Goal: Task Accomplishment & Management: Manage account settings

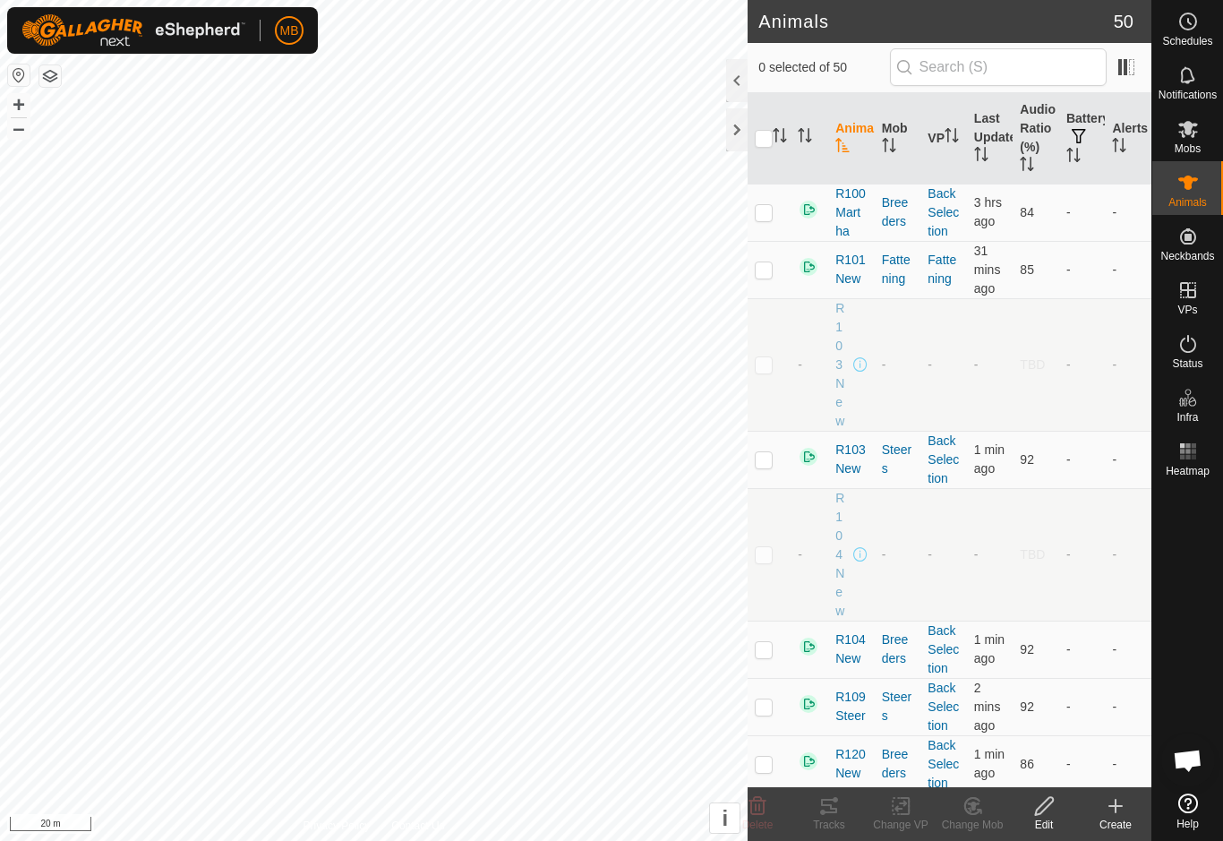
checkbox input "true"
click at [835, 808] on icon at bounding box center [829, 806] width 16 height 14
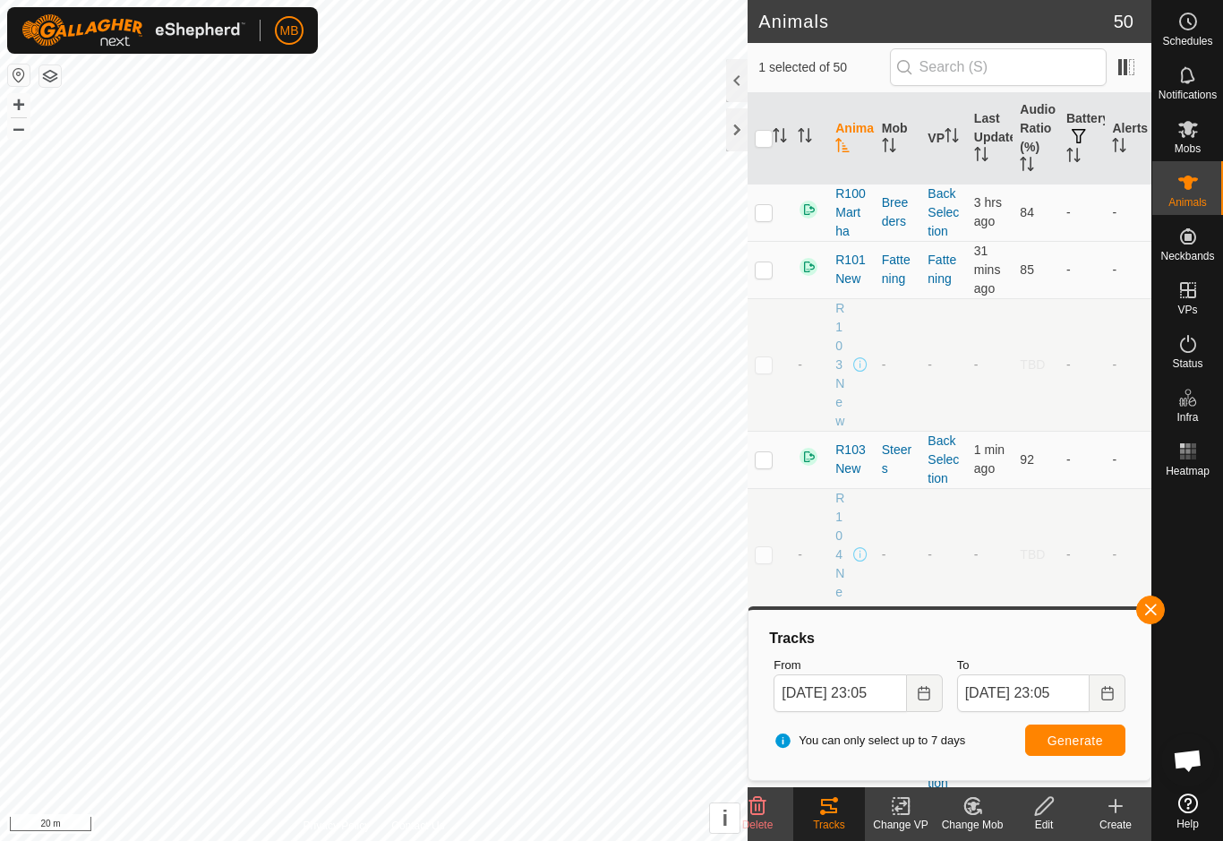
checkbox input "true"
checkbox input "false"
click at [833, 824] on div "Tracks" at bounding box center [829, 824] width 72 height 16
click at [1156, 611] on span "button" at bounding box center [1150, 609] width 14 height 14
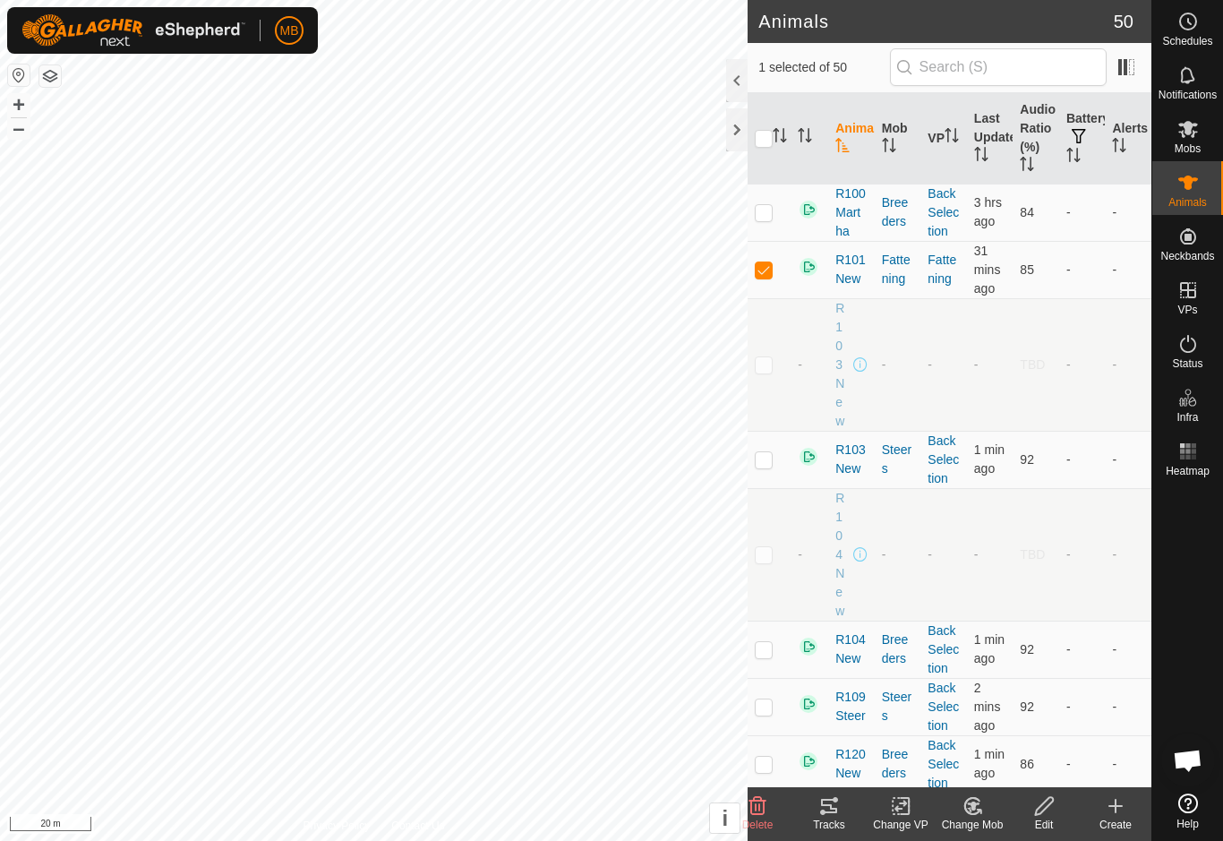
click at [829, 811] on icon at bounding box center [829, 806] width 16 height 14
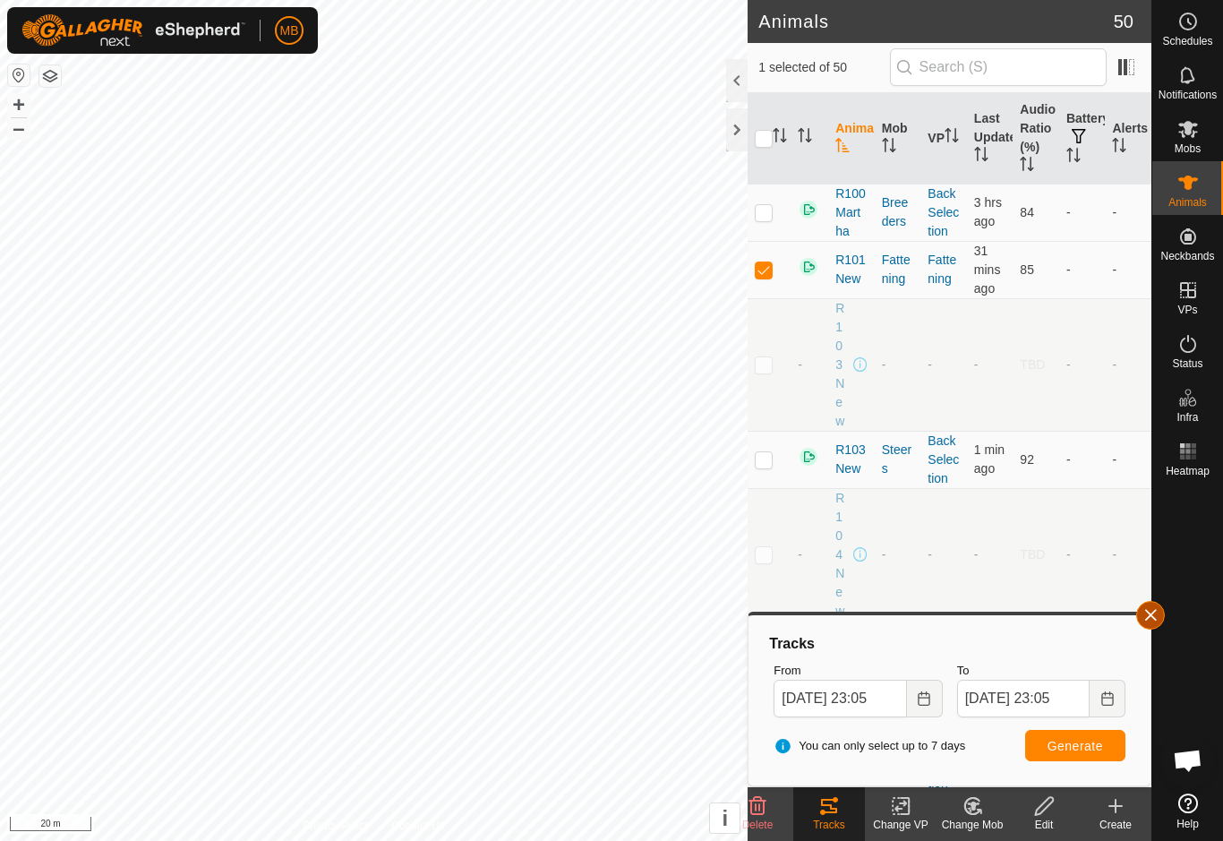
click at [1148, 614] on span "button" at bounding box center [1150, 615] width 14 height 14
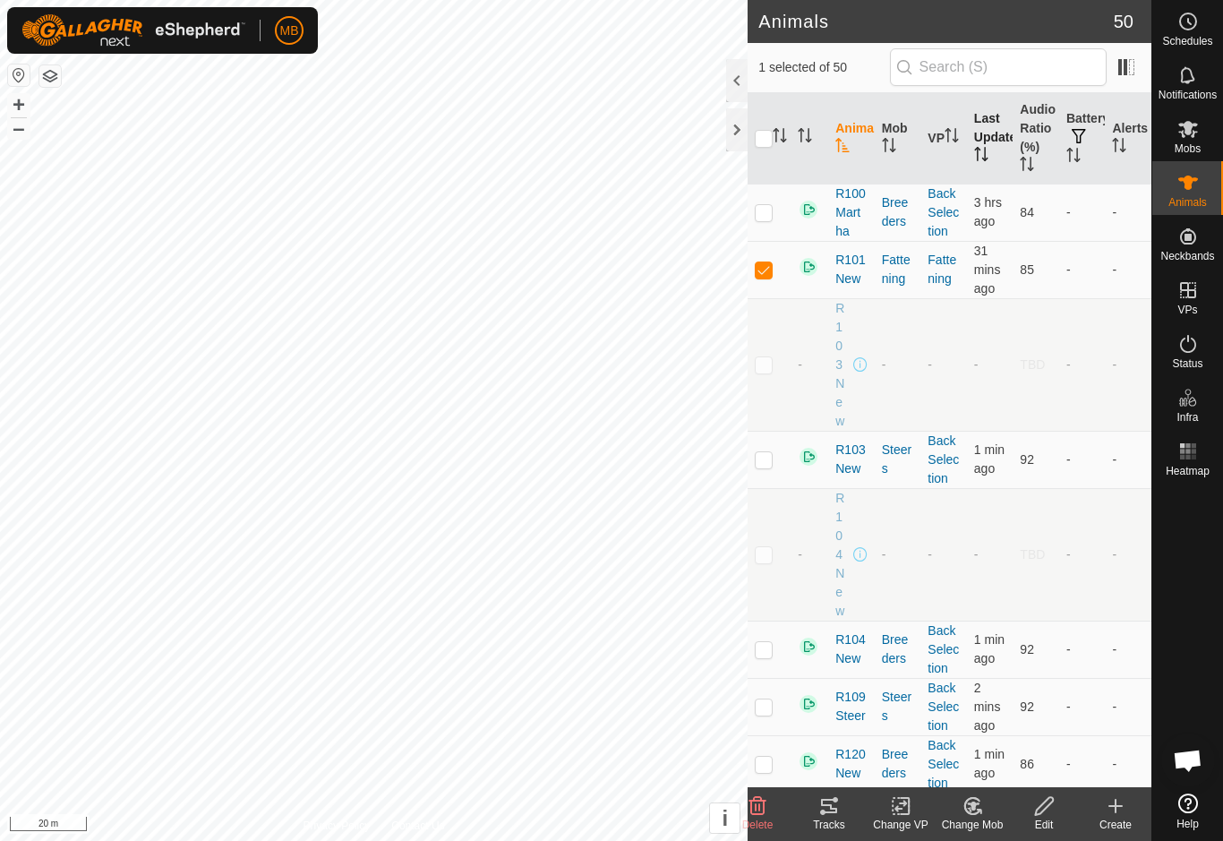
click at [978, 149] on icon "Activate to sort" at bounding box center [978, 154] width 2 height 14
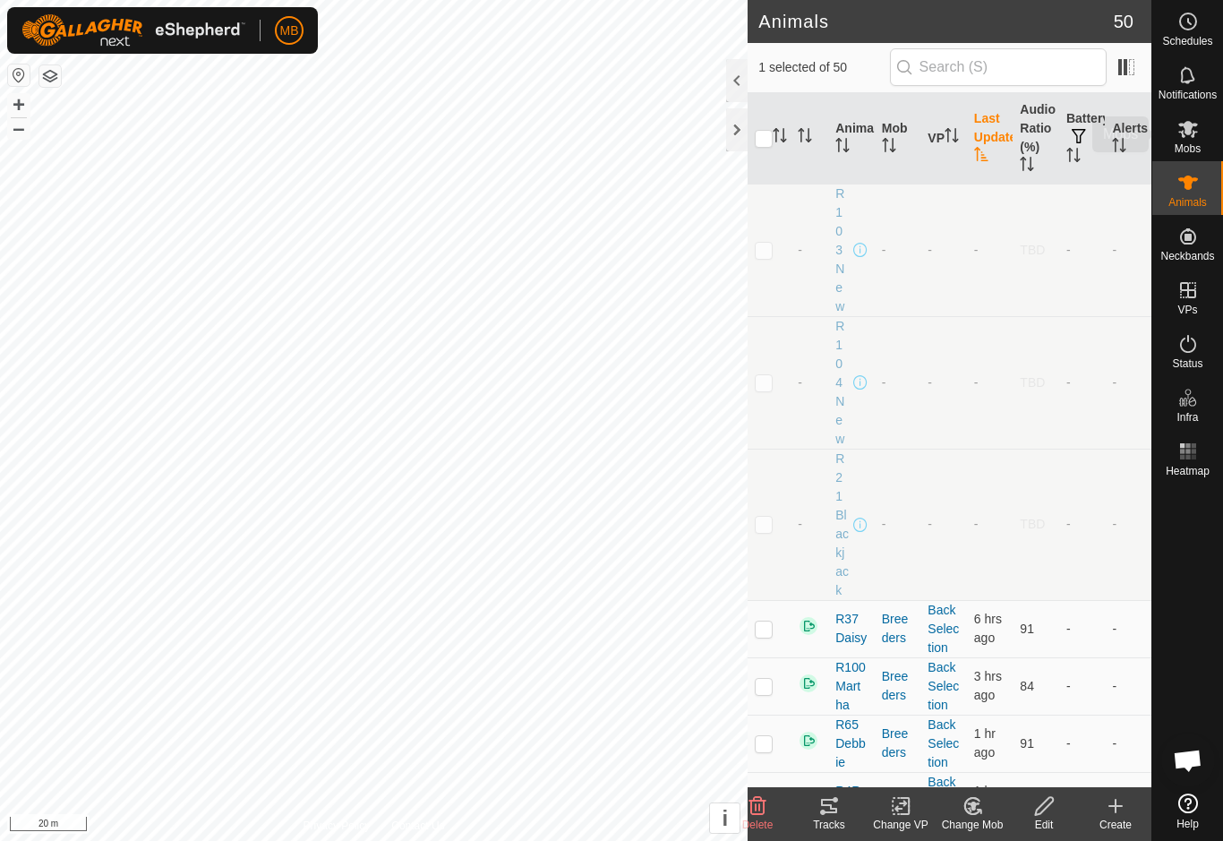
click at [1180, 143] on span "Mobs" at bounding box center [1188, 148] width 26 height 11
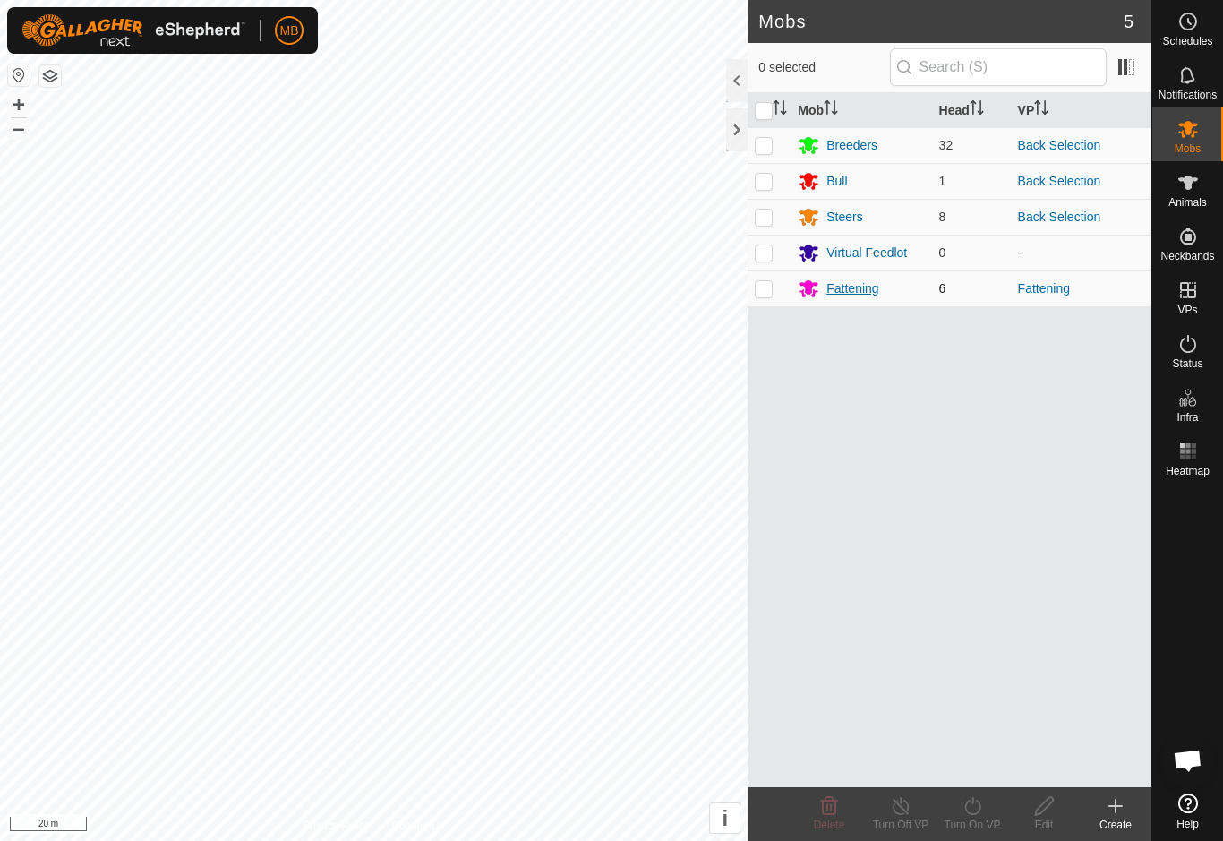
click at [859, 297] on div "Fattening" at bounding box center [852, 288] width 52 height 19
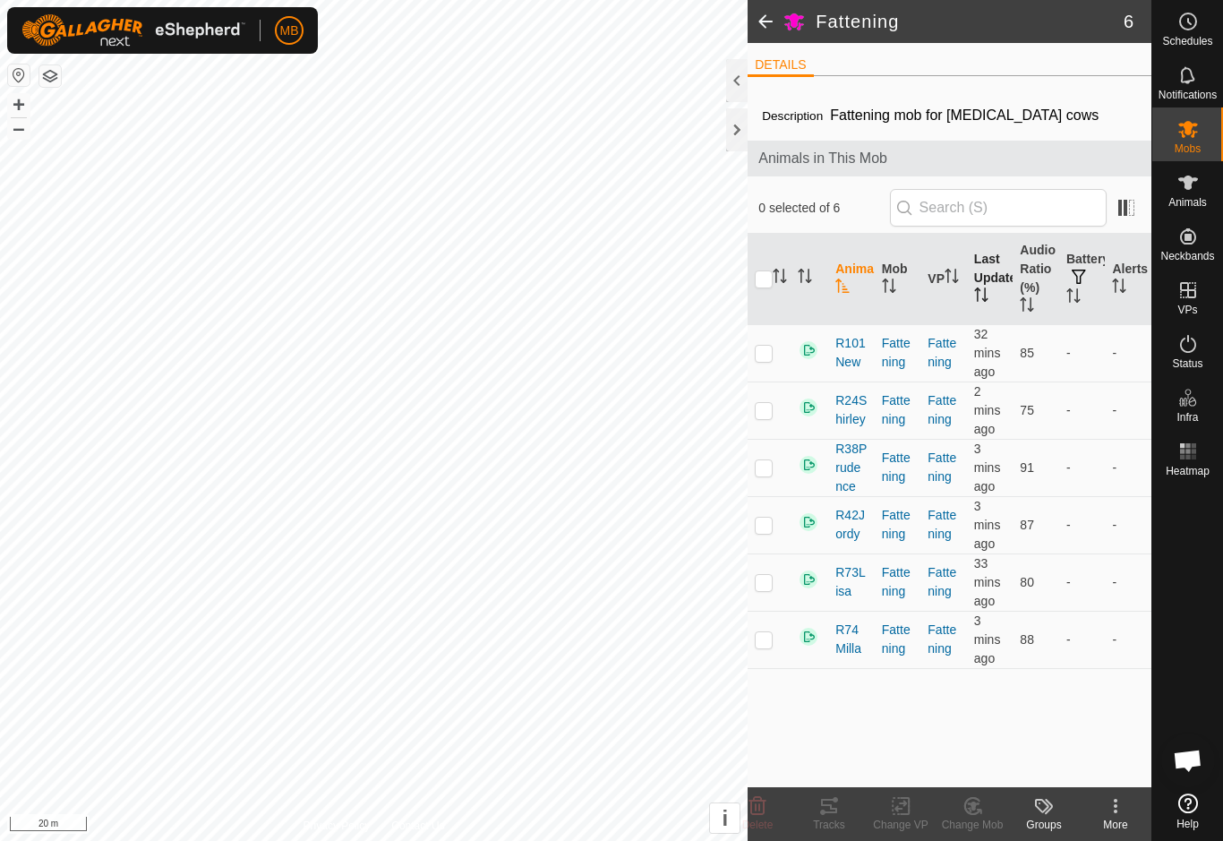
click at [989, 285] on th "Last Updated" at bounding box center [990, 279] width 47 height 91
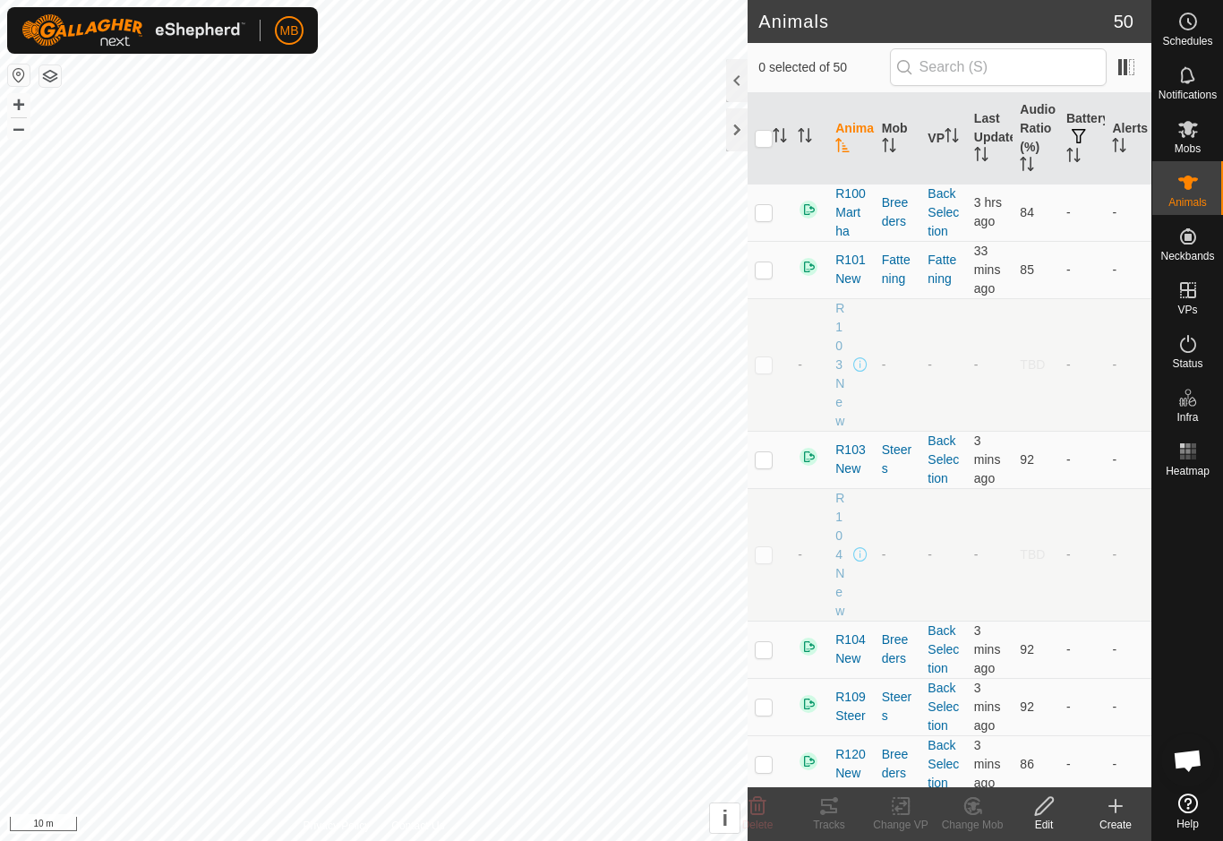
checkbox input "true"
click at [823, 826] on div "Tracks" at bounding box center [829, 824] width 72 height 16
